Goal: Task Accomplishment & Management: Complete application form

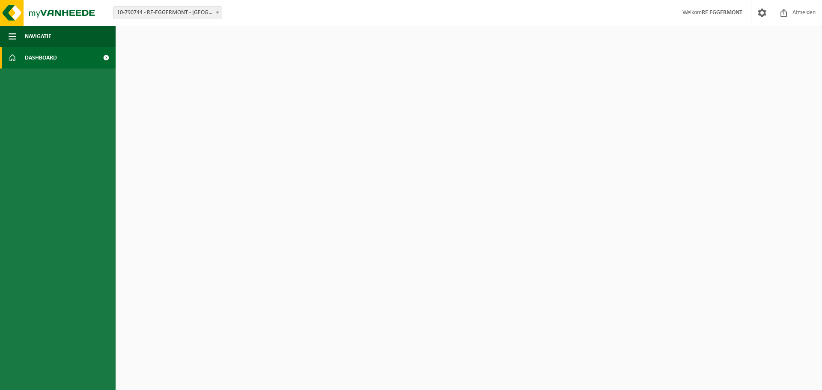
click at [206, 11] on span "10-790744 - RE-EGGERMONT - [GEOGRAPHIC_DATA]" at bounding box center [167, 13] width 108 height 12
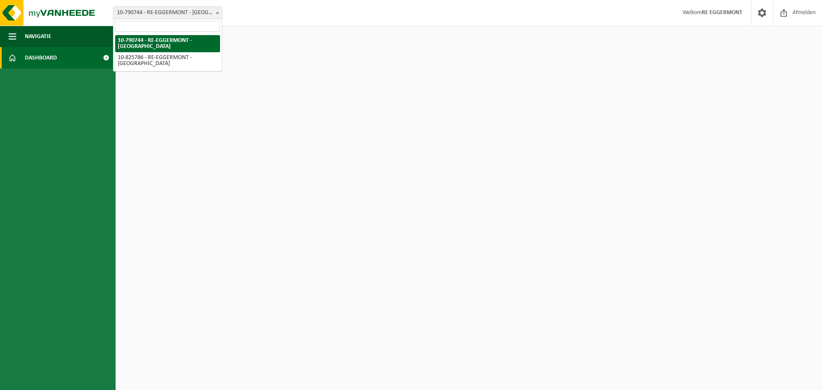
select select "85462"
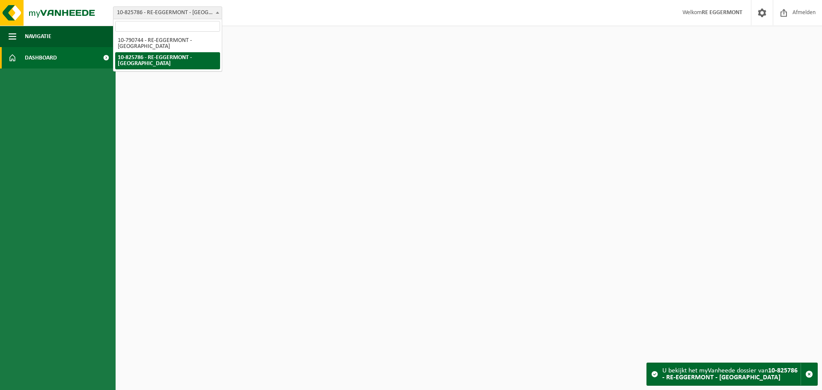
click at [197, 12] on span "10-825786 - RE-EGGERMONT - [GEOGRAPHIC_DATA]" at bounding box center [167, 13] width 108 height 12
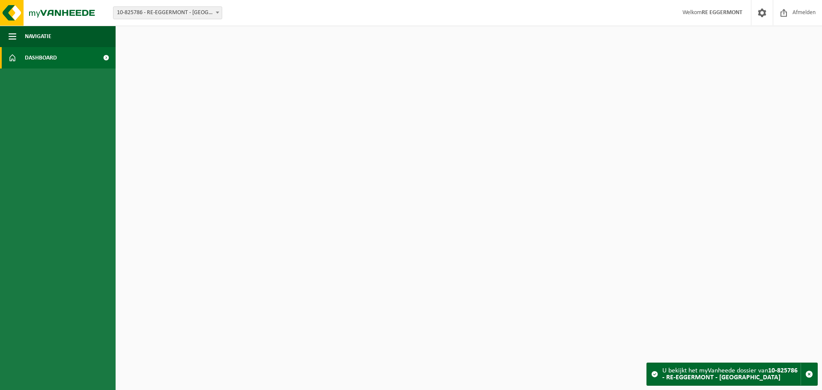
click at [79, 58] on link "Dashboard" at bounding box center [58, 57] width 116 height 21
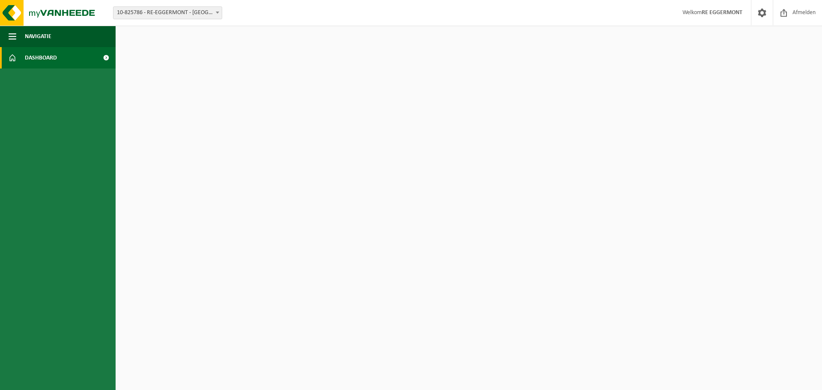
click at [179, 12] on span "10-825786 - RE-EGGERMONT - [GEOGRAPHIC_DATA]" at bounding box center [167, 13] width 108 height 12
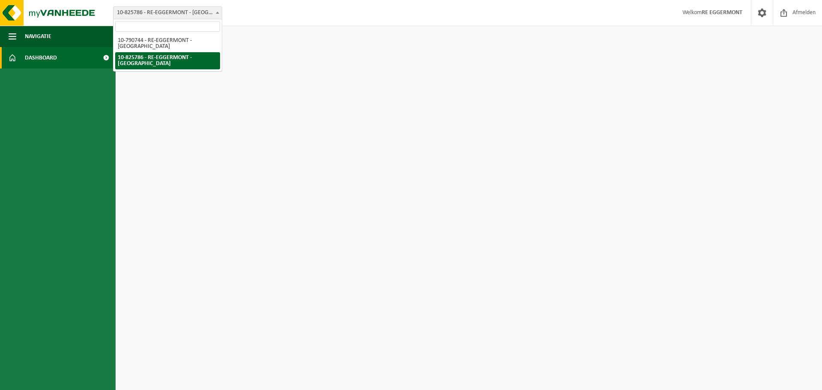
select select "30175"
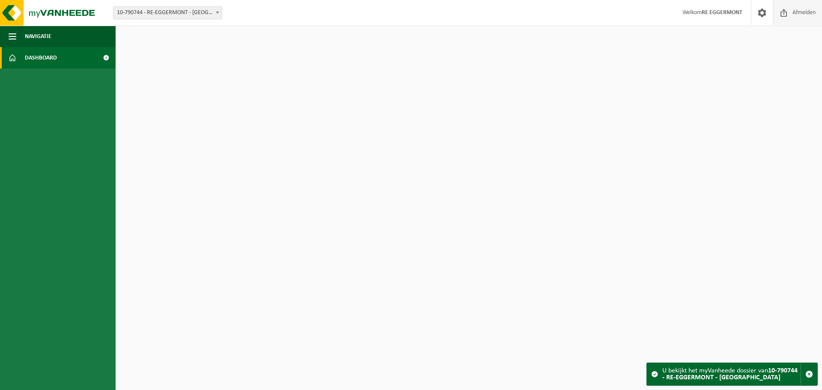
click at [806, 11] on span "Afmelden" at bounding box center [803, 12] width 27 height 25
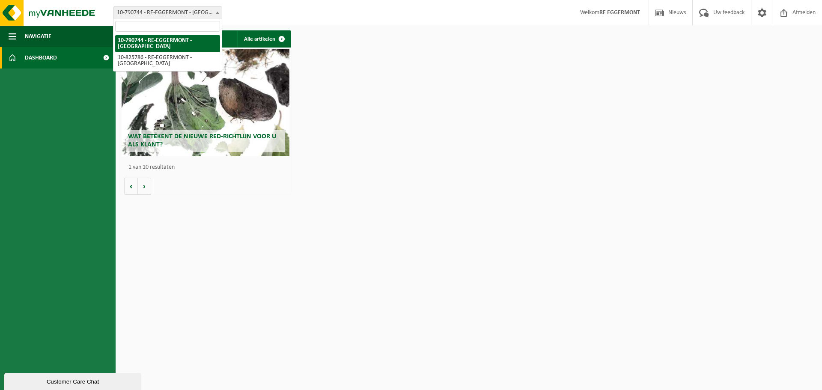
click at [207, 11] on span "10-790744 - RE-EGGERMONT - [GEOGRAPHIC_DATA]" at bounding box center [167, 13] width 108 height 12
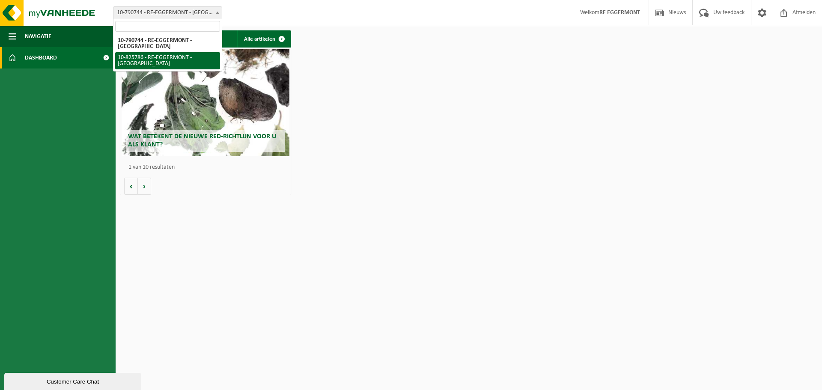
select select "85462"
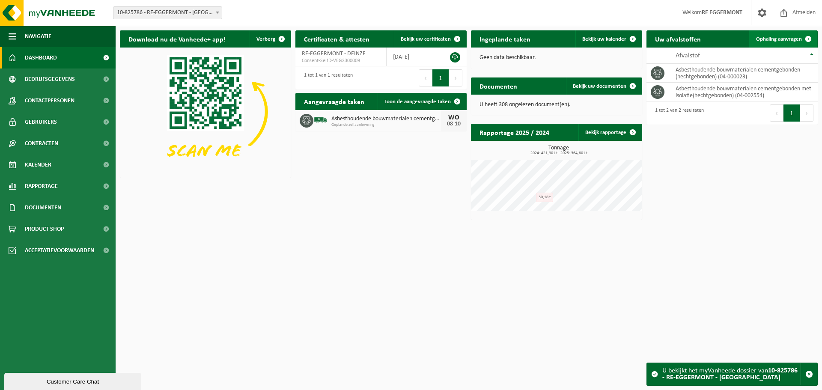
click at [790, 37] on span "Ophaling aanvragen" at bounding box center [779, 39] width 46 height 6
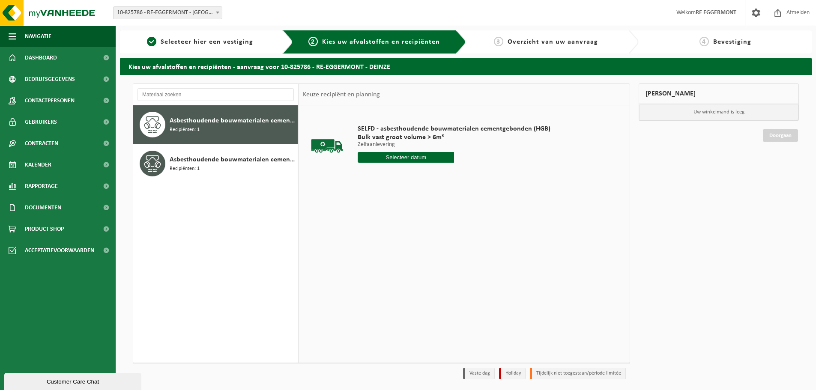
click at [417, 158] on input "text" at bounding box center [406, 157] width 96 height 11
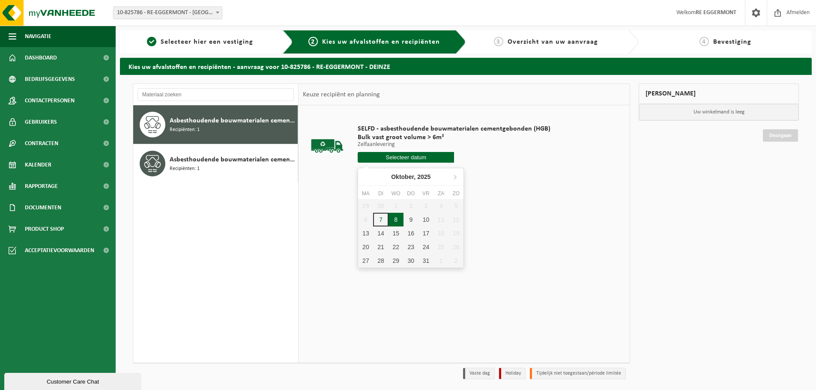
click at [393, 219] on div "8" at bounding box center [395, 220] width 15 height 14
type input "Van [DATE]"
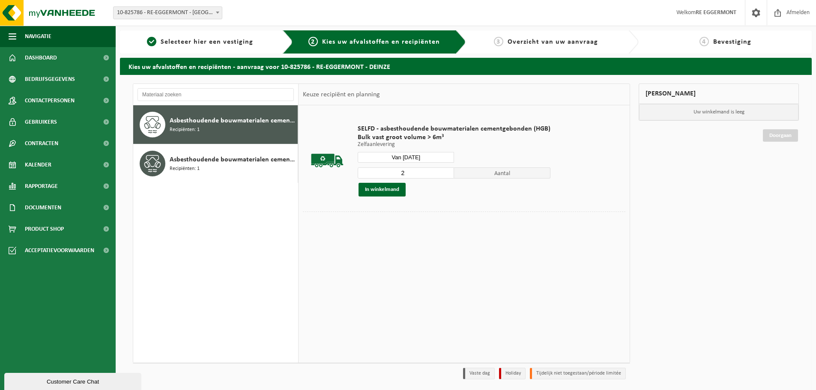
type input "2"
click at [447, 172] on input "2" at bounding box center [406, 172] width 96 height 11
drag, startPoint x: 387, startPoint y: 191, endPoint x: 392, endPoint y: 191, distance: 5.2
click at [388, 191] on button "In winkelmand" at bounding box center [381, 190] width 47 height 14
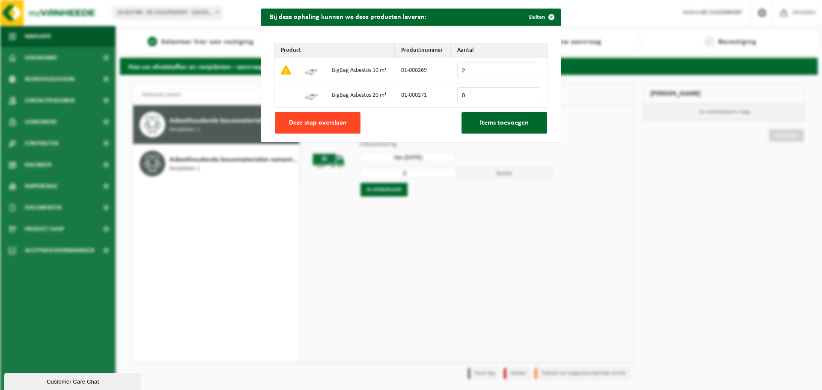
click at [323, 121] on span "Deze stap overslaan" at bounding box center [318, 122] width 58 height 7
type input "0"
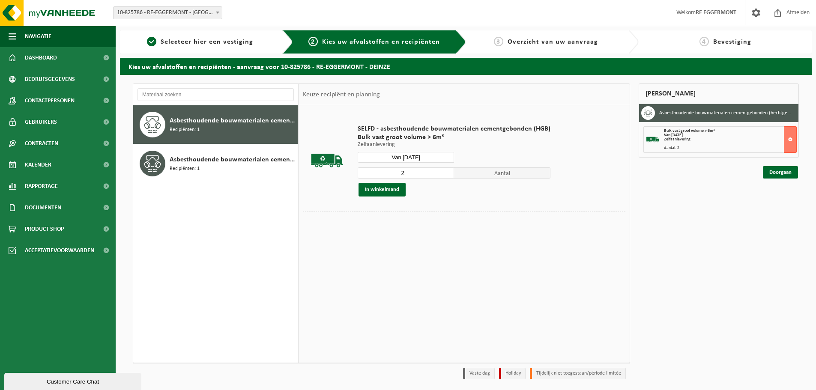
click at [783, 170] on link "Doorgaan" at bounding box center [780, 172] width 35 height 12
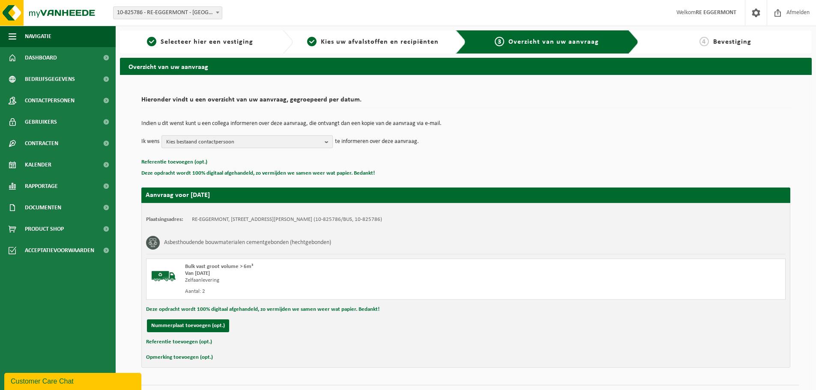
click at [216, 138] on span "Kies bestaand contactpersoon" at bounding box center [243, 142] width 155 height 13
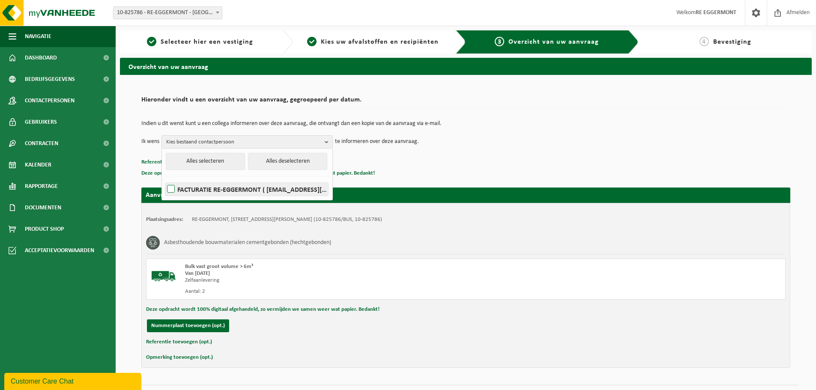
click at [203, 184] on label "FACTURATIE RE-EGGERMONT ( facturatie@re-eggermont.be )" at bounding box center [246, 189] width 163 height 13
click at [164, 179] on input "FACTURATIE RE-EGGERMONT ( facturatie@re-eggermont.be )" at bounding box center [164, 178] width 0 height 0
checkbox input "true"
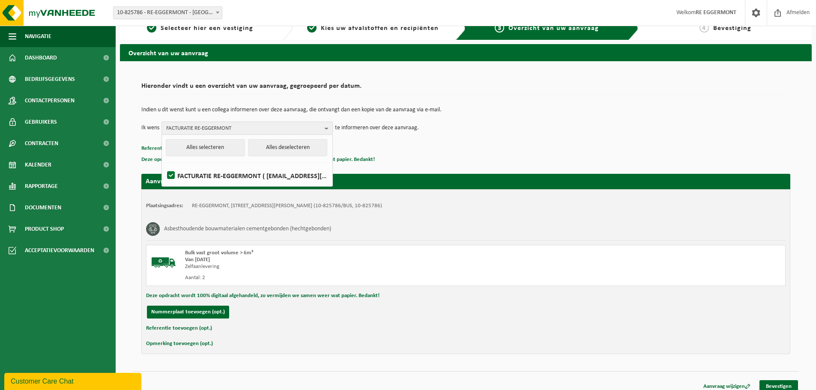
scroll to position [21, 0]
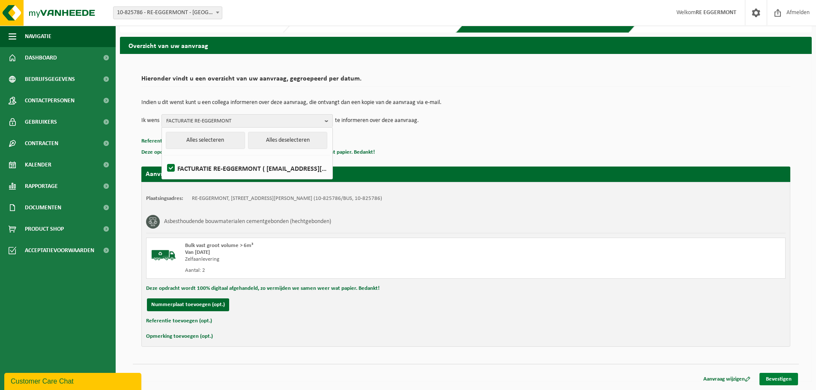
drag, startPoint x: 776, startPoint y: 377, endPoint x: 744, endPoint y: 379, distance: 32.1
click at [776, 377] on link "Bevestigen" at bounding box center [778, 379] width 39 height 12
